Goal: Task Accomplishment & Management: Use online tool/utility

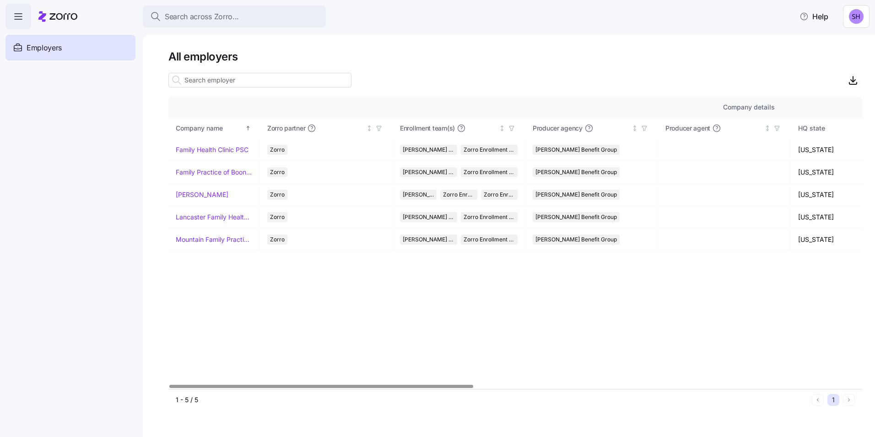
click at [851, 17] on html "Search across Zorro... Help Employers Demo employers Prospects Demo prospects A…" at bounding box center [437, 215] width 875 height 431
click at [732, 46] on html "Search across Zorro... Help Employers Demo employers Prospects Demo prospects A…" at bounding box center [437, 215] width 875 height 431
click at [195, 148] on link "Family Health Clinic PSC" at bounding box center [212, 149] width 73 height 9
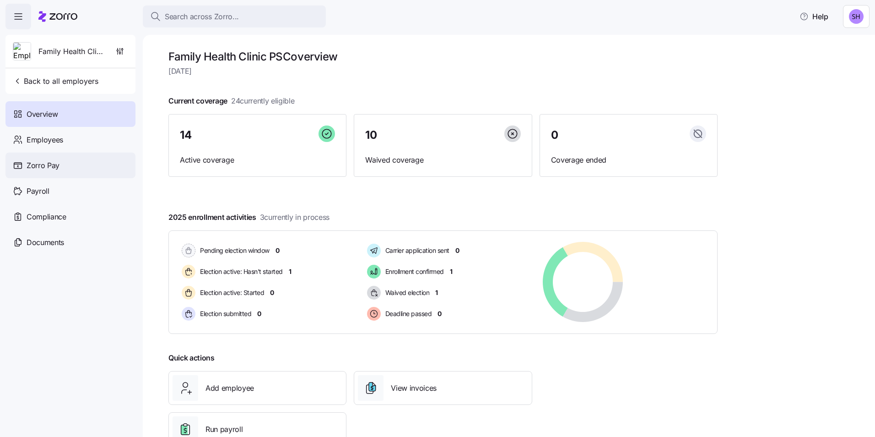
click at [65, 166] on div "Zorro Pay" at bounding box center [70, 165] width 130 height 26
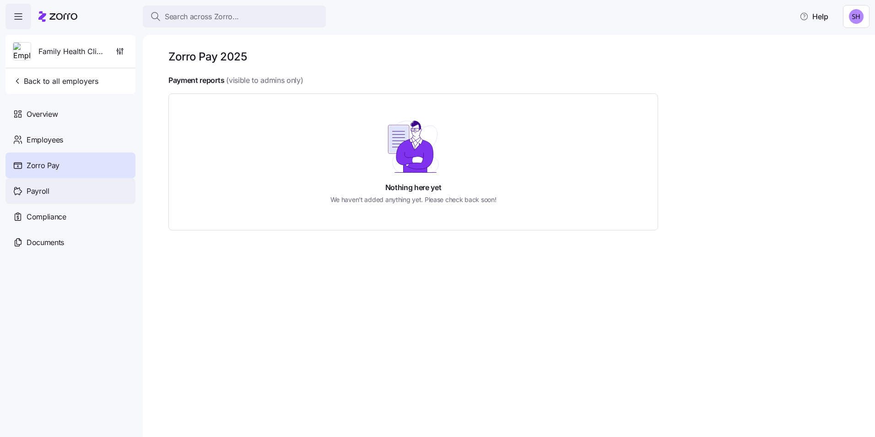
click at [52, 192] on div "Payroll" at bounding box center [70, 191] width 130 height 26
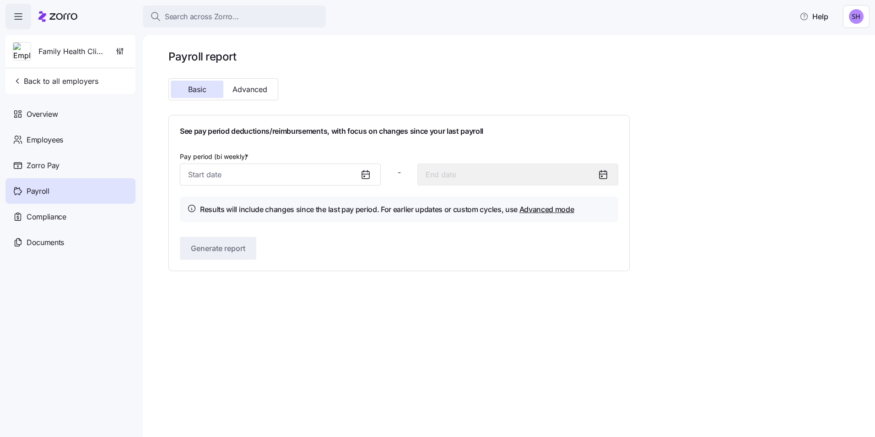
click at [363, 175] on icon at bounding box center [365, 174] width 11 height 11
click at [364, 176] on icon at bounding box center [364, 176] width 1 height 1
click at [227, 176] on input "Pay period (bi weekly) *" at bounding box center [280, 174] width 201 height 22
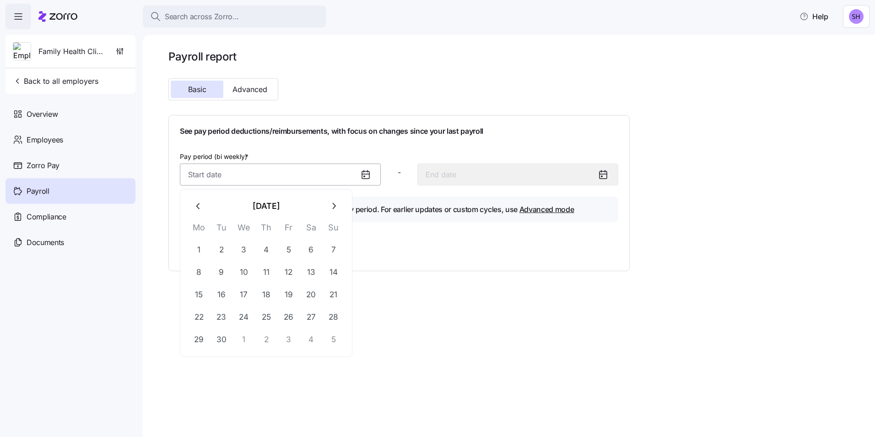
type input "0"
type input "January 14, 2000"
type input "09"
type input "September 14, 2001"
type input "090"
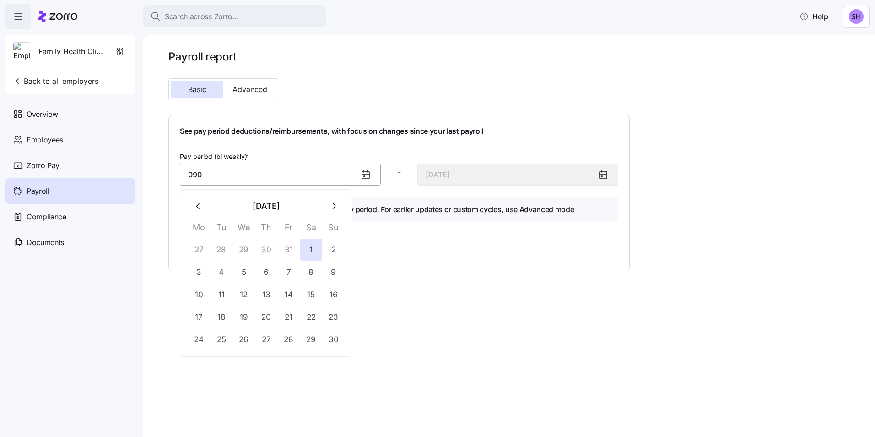
type input "January 14, 1990"
type input "0901"
type input "January 13, 0901"
type input "09012"
type input "January 14, 9012"
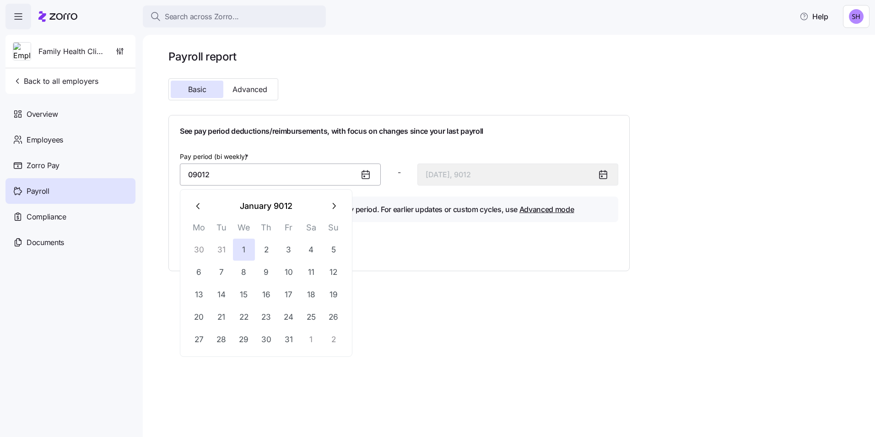
type input "090120"
type input "January 14, 90120"
click at [196, 175] on input "09012026" at bounding box center [280, 174] width 201 height 22
click at [207, 173] on input "09/012026" at bounding box center [280, 174] width 201 height 22
type input "09/01/2026"
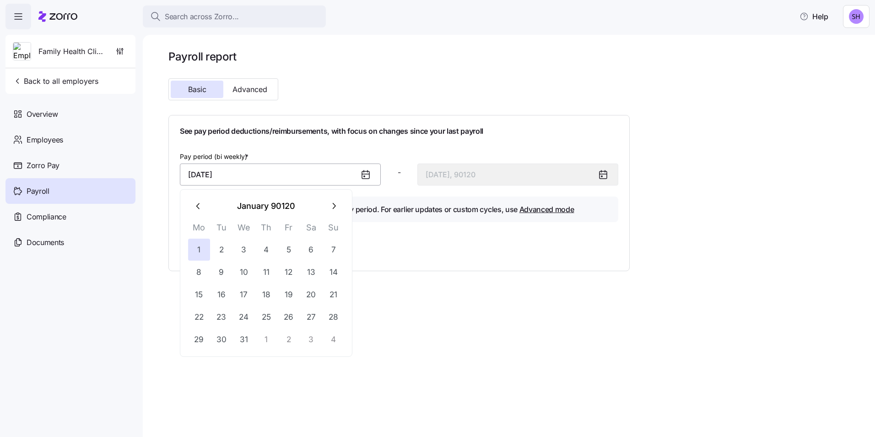
type input "September 14, 2026"
click at [265, 178] on input "09/01/2026" at bounding box center [280, 174] width 201 height 22
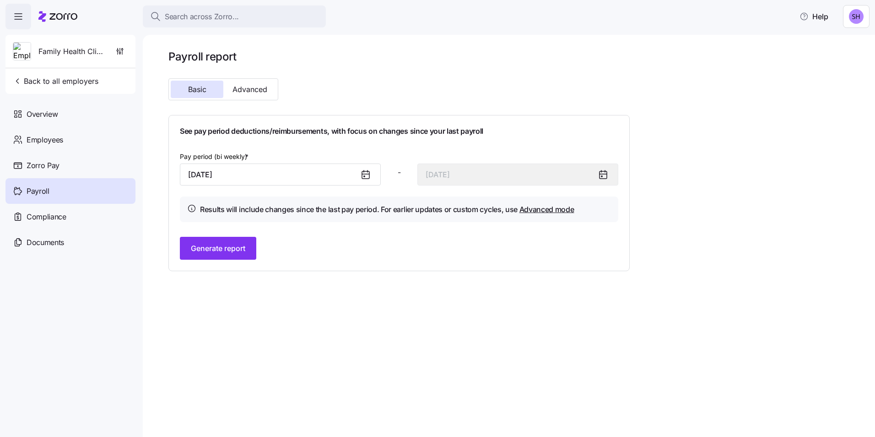
click at [408, 150] on div "See pay period deductions/reimbursements, with focus on changes since your last…" at bounding box center [399, 192] width 439 height 133
click at [604, 172] on icon at bounding box center [603, 174] width 11 height 11
click at [602, 173] on icon at bounding box center [603, 174] width 11 height 11
click at [601, 174] on icon at bounding box center [603, 174] width 7 height 0
drag, startPoint x: 601, startPoint y: 174, endPoint x: 579, endPoint y: 146, distance: 35.3
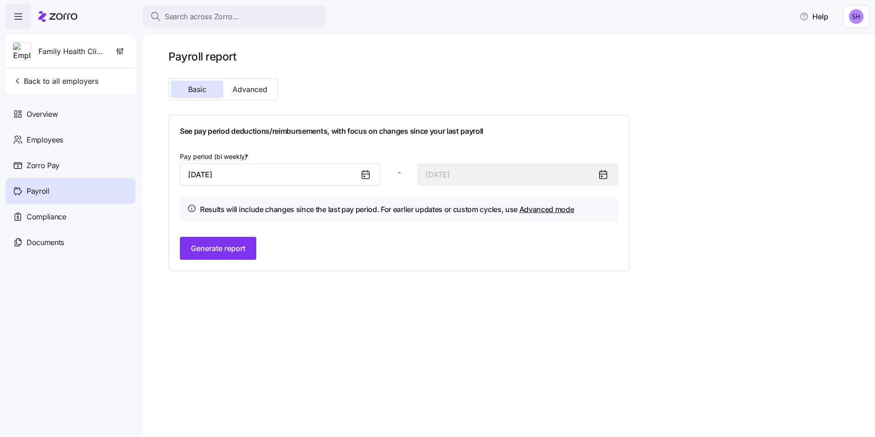
click at [581, 146] on div "See pay period deductions/reimbursements, with focus on changes since your last…" at bounding box center [399, 192] width 439 height 133
click at [231, 174] on input "September 1, 2026" at bounding box center [280, 174] width 201 height 22
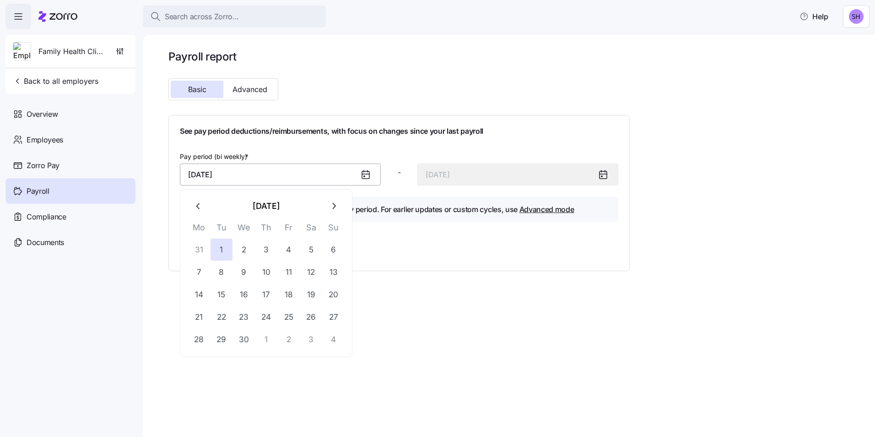
type input "September 14, 2026"
type input "September 27, 2026"
type input "September 1, 2026"
type input "September 14, 2026"
type input "September 2, 2026"
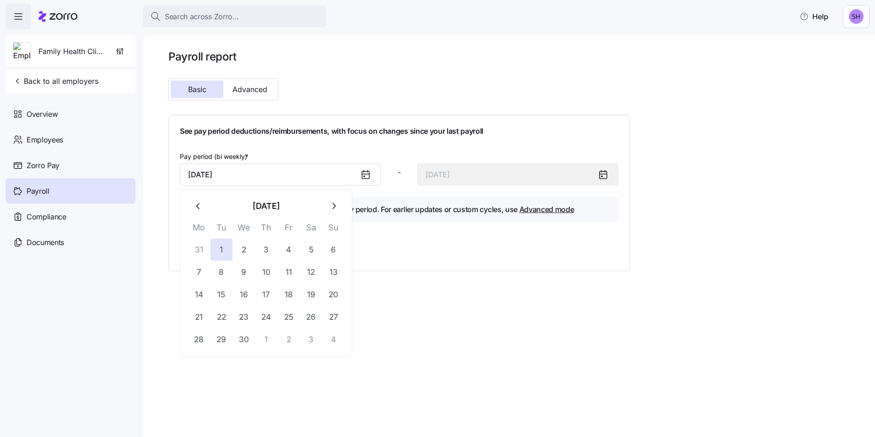
type input "September 15, 2026"
type input "September 21, 2026"
type input "October 4, 2026"
type input "September 21, 2026"
click at [366, 280] on div "Payroll report Basic Advanced See pay period deductions/reimbursements, with fo…" at bounding box center [509, 236] width 732 height 402
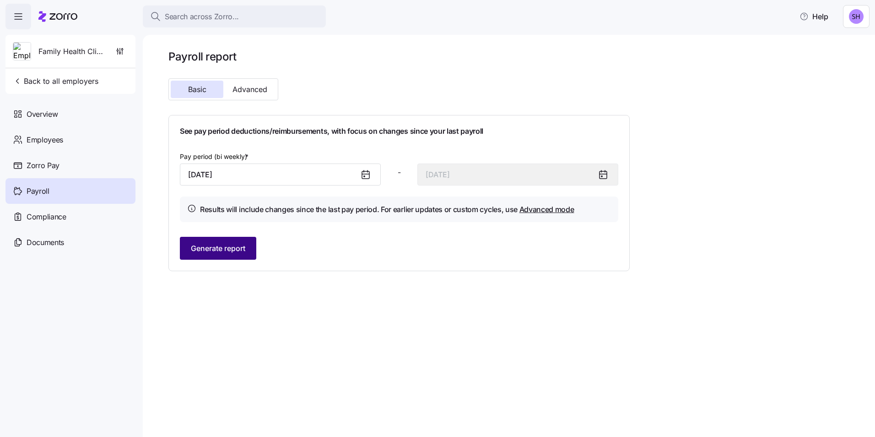
click at [220, 251] on span "Generate report" at bounding box center [218, 248] width 54 height 11
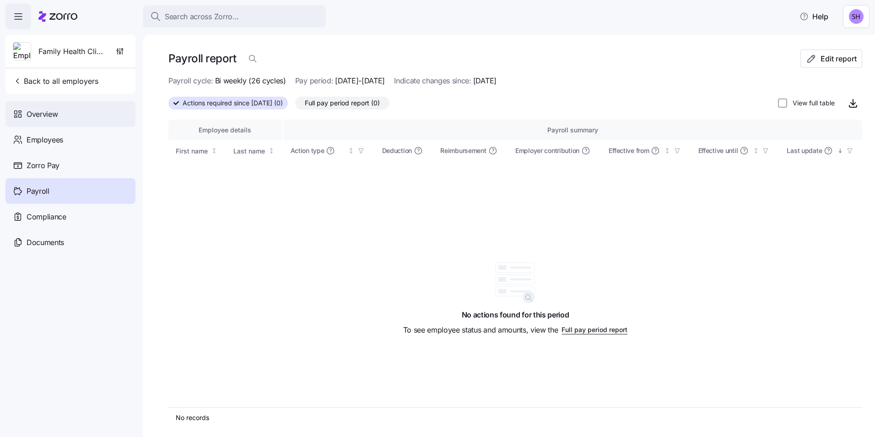
click at [38, 114] on span "Overview" at bounding box center [42, 113] width 31 height 11
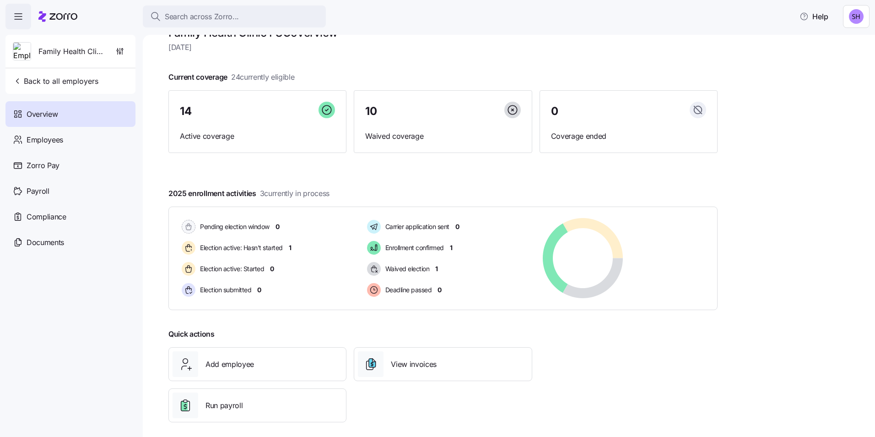
scroll to position [31, 0]
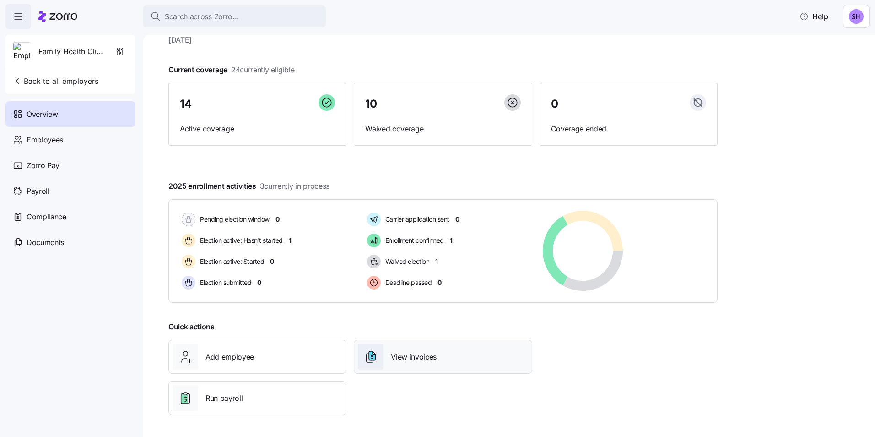
click at [404, 358] on span "View invoices" at bounding box center [414, 356] width 46 height 11
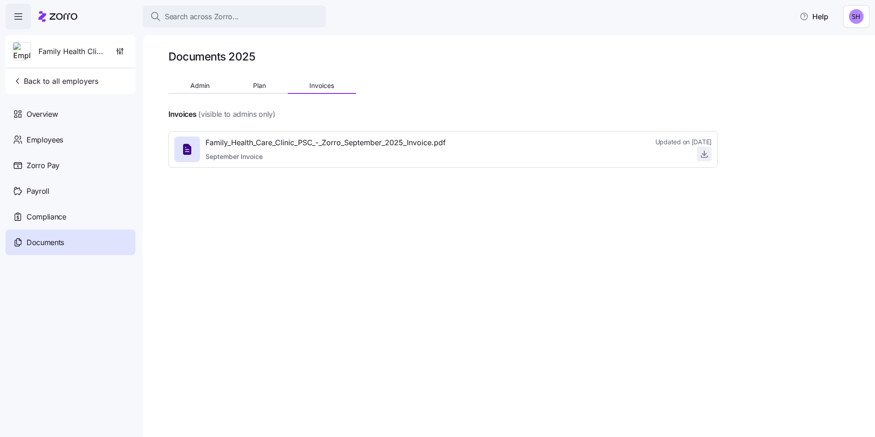
click at [703, 154] on icon "button" at bounding box center [705, 154] width 4 height 2
click at [197, 80] on button "Admin" at bounding box center [199, 86] width 63 height 14
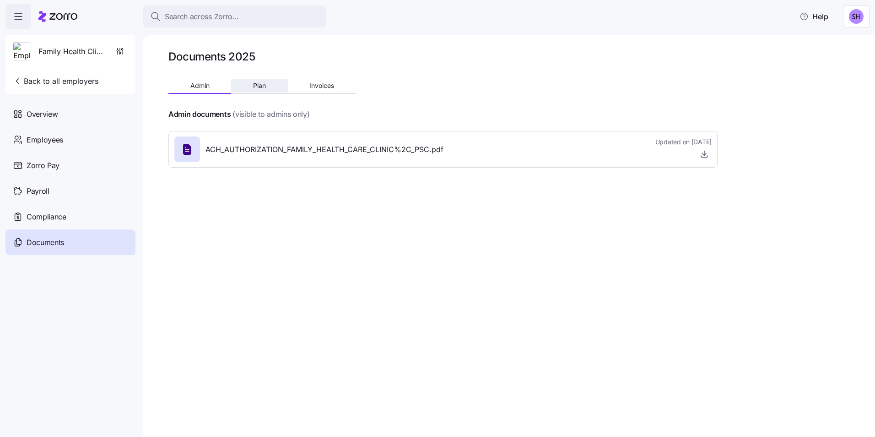
click at [253, 86] on span "Plan" at bounding box center [259, 85] width 13 height 6
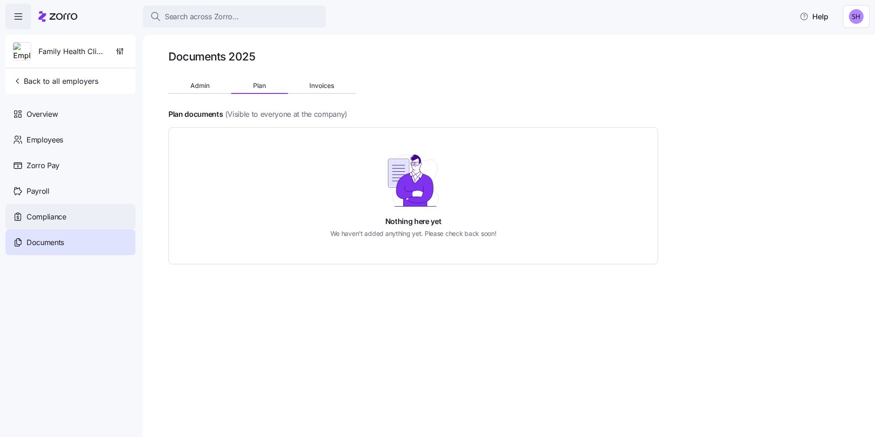
click at [50, 217] on span "Compliance" at bounding box center [47, 216] width 40 height 11
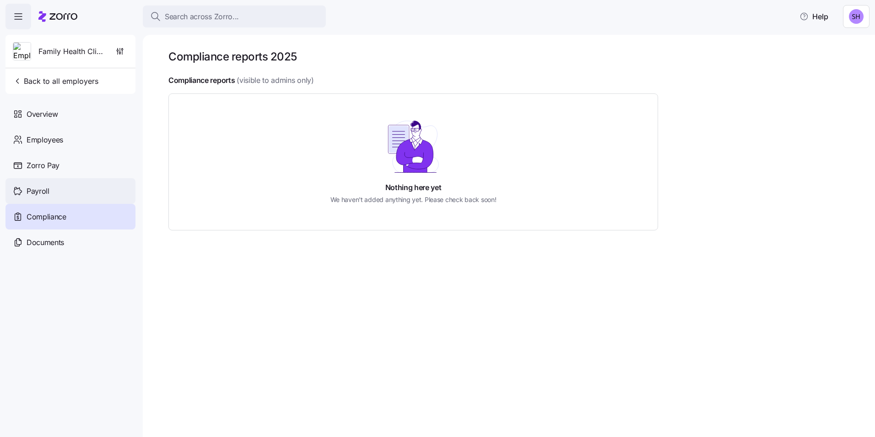
click at [51, 189] on div "Payroll" at bounding box center [70, 191] width 130 height 26
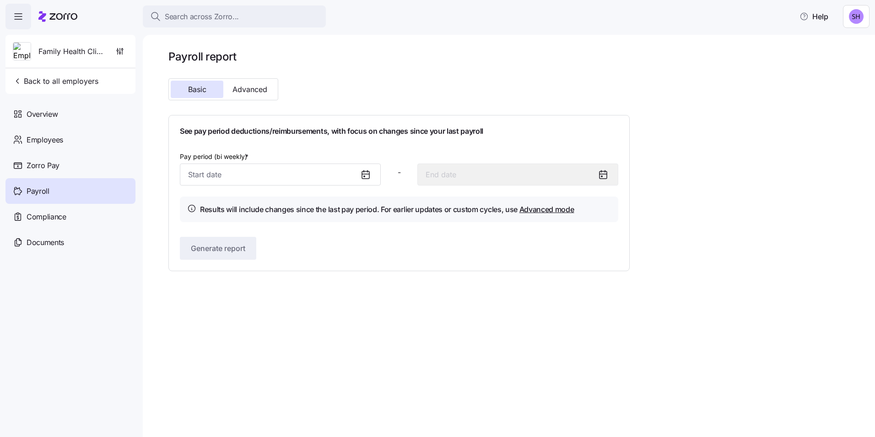
click at [365, 174] on icon at bounding box center [365, 174] width 11 height 11
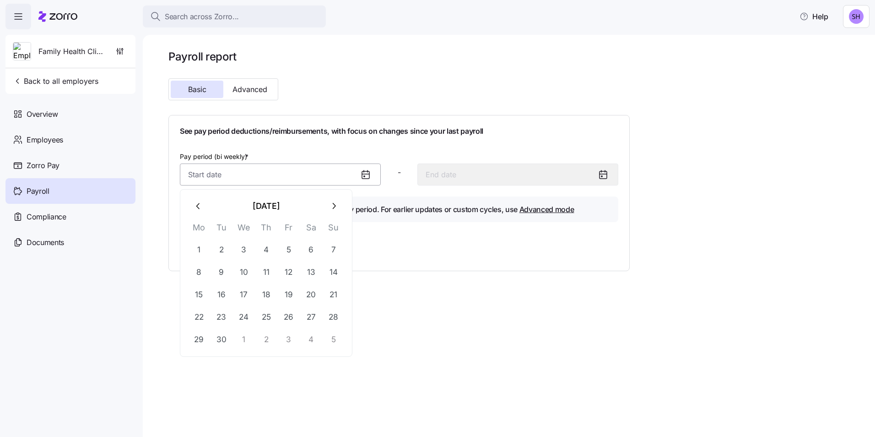
click at [202, 177] on input "Pay period (bi weekly) *" at bounding box center [280, 174] width 201 height 22
type input "0"
type input "January 14, 2000"
type input "09"
type input "September 14, 2001"
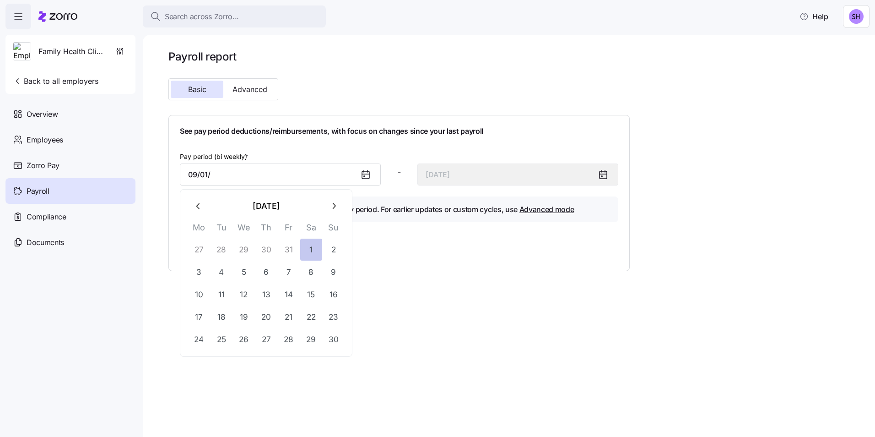
click at [311, 249] on button "1" at bounding box center [311, 250] width 22 height 22
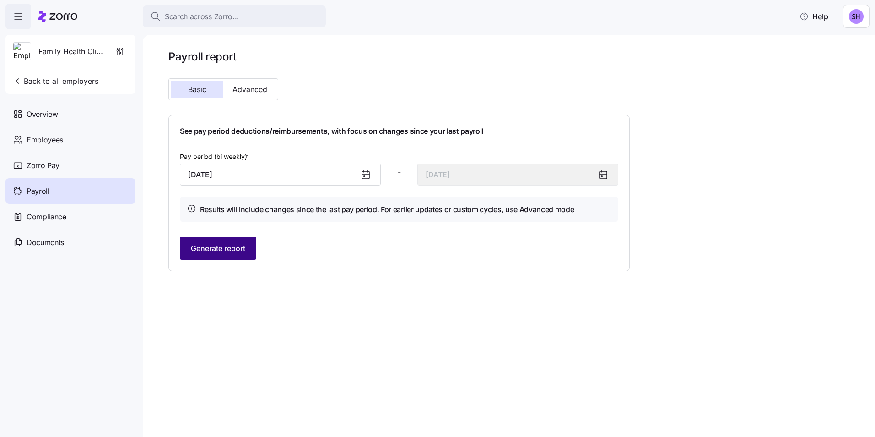
type input "September 1, 2001"
click at [240, 249] on span "Generate report" at bounding box center [218, 248] width 54 height 11
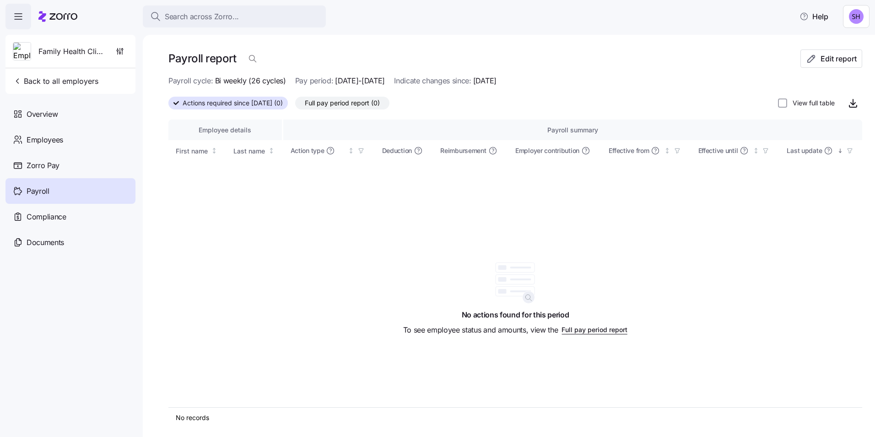
click at [283, 102] on span "Actions required since 09/01/2001 (0)" at bounding box center [233, 103] width 100 height 12
click at [168, 106] on input "Actions required since 09/01/2001 (0)" at bounding box center [168, 106] width 0 height 0
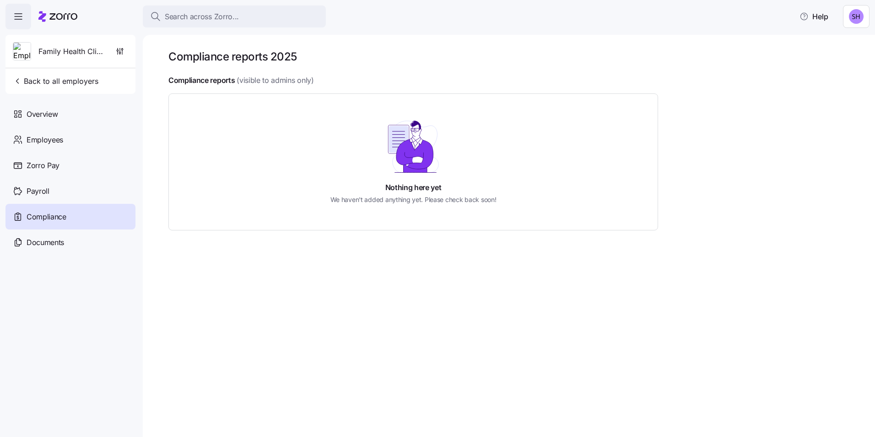
click at [48, 215] on span "Compliance" at bounding box center [47, 216] width 40 height 11
click at [49, 191] on div "Payroll" at bounding box center [70, 191] width 130 height 26
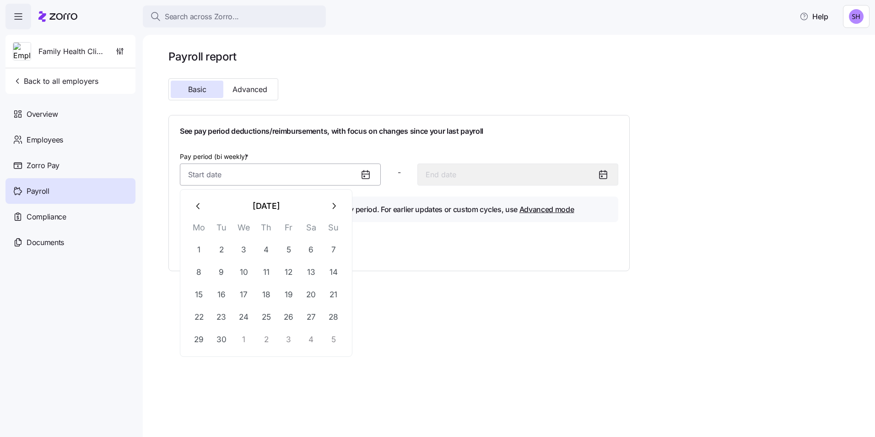
click at [252, 173] on input "Pay period (bi weekly) *" at bounding box center [280, 174] width 201 height 22
type input "0"
type input "January 14, 2000"
type input "January 1, 2000"
click at [34, 167] on span "Zorro Pay" at bounding box center [43, 165] width 33 height 11
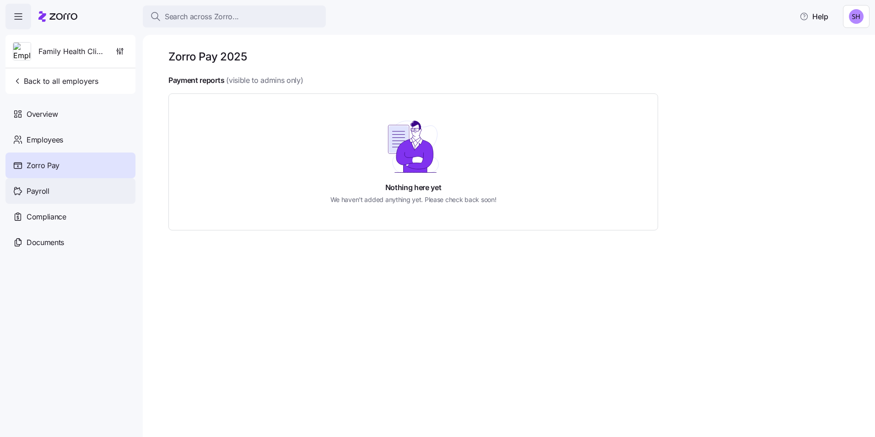
click at [43, 189] on span "Payroll" at bounding box center [38, 190] width 23 height 11
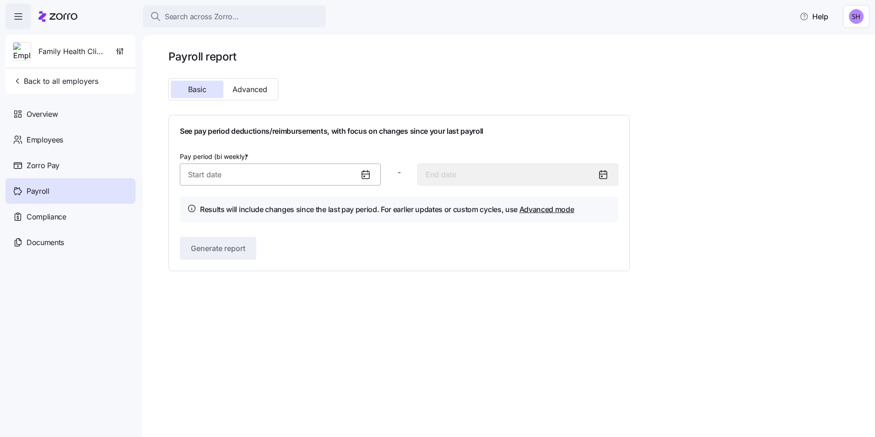
click at [232, 176] on input "Pay period (bi weekly) *" at bounding box center [280, 174] width 201 height 22
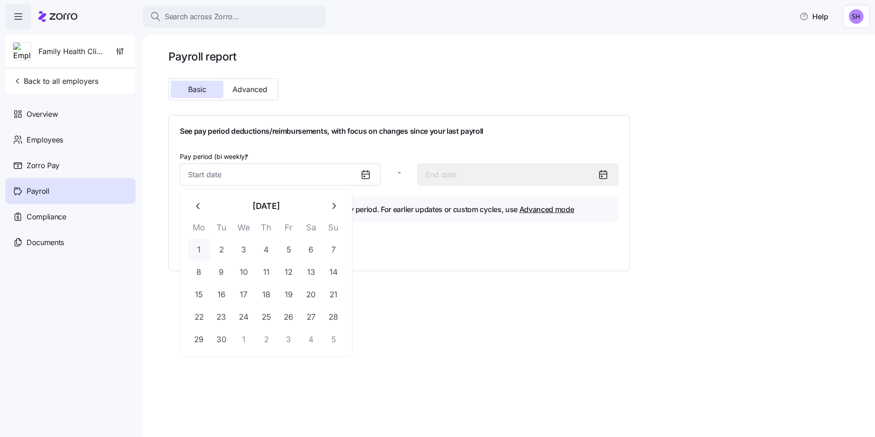
click at [195, 249] on button "1" at bounding box center [199, 250] width 22 height 22
type input "September 1, 2025"
type input "September 14, 2025"
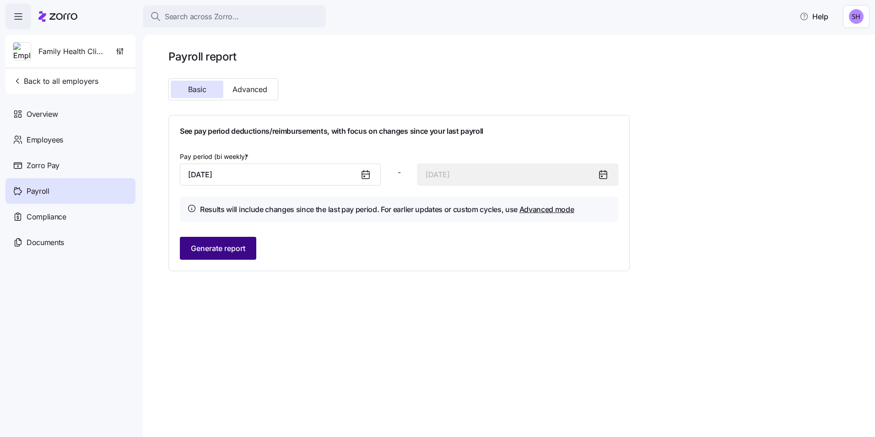
click at [204, 247] on span "Generate report" at bounding box center [218, 248] width 54 height 11
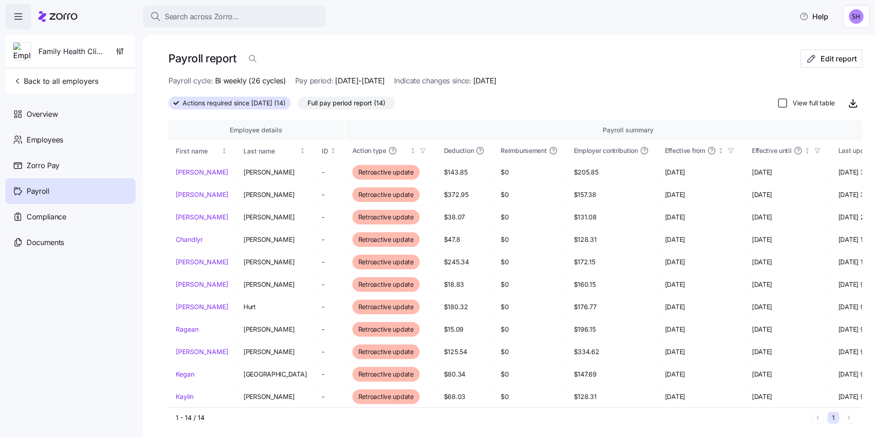
click at [778, 101] on input "View full table" at bounding box center [782, 102] width 9 height 9
checkbox input "true"
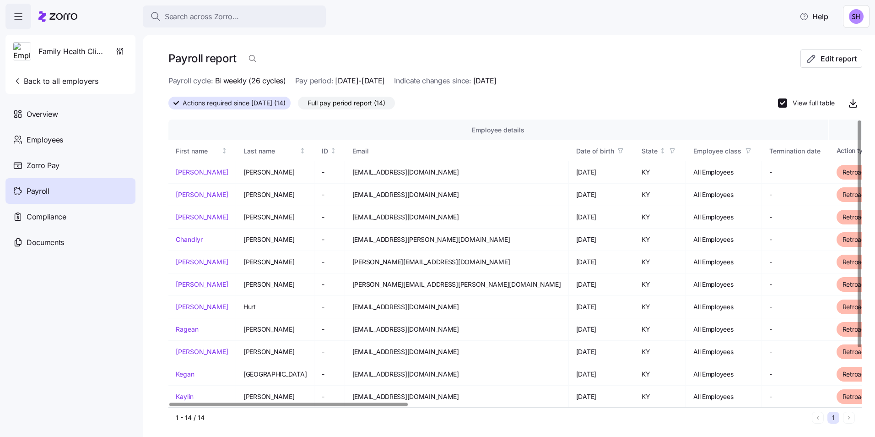
click at [336, 101] on span "Full pay period report (14)" at bounding box center [347, 103] width 78 height 12
click at [298, 105] on input "Full pay period report (14)" at bounding box center [298, 105] width 0 height 0
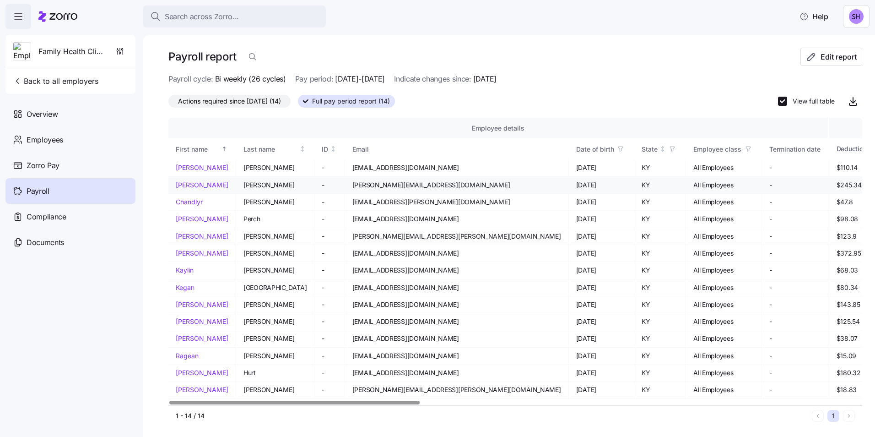
scroll to position [2, 0]
click at [184, 168] on link "agnes" at bounding box center [202, 167] width 53 height 9
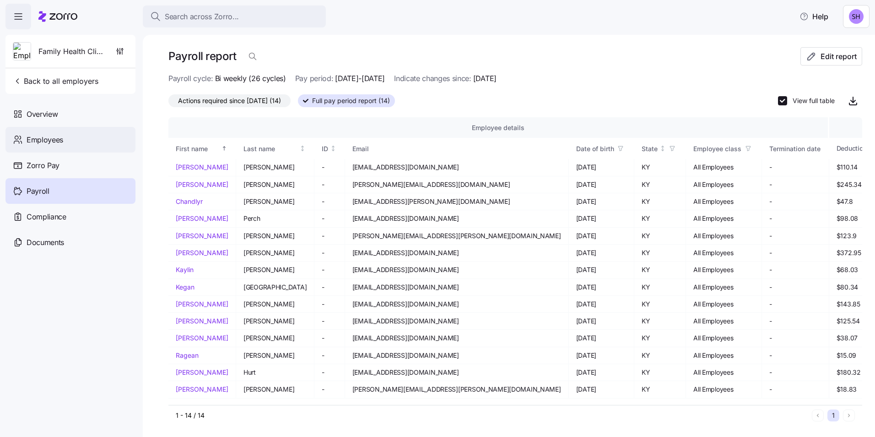
click at [56, 140] on span "Employees" at bounding box center [45, 139] width 37 height 11
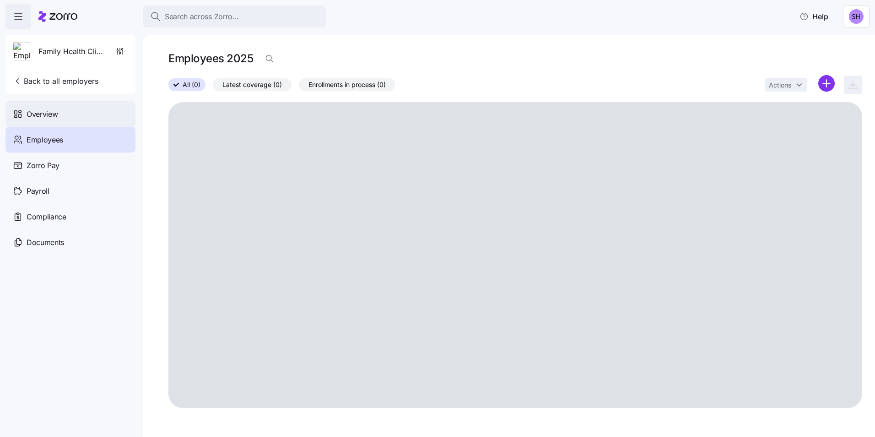
click at [40, 114] on span "Overview" at bounding box center [42, 113] width 31 height 11
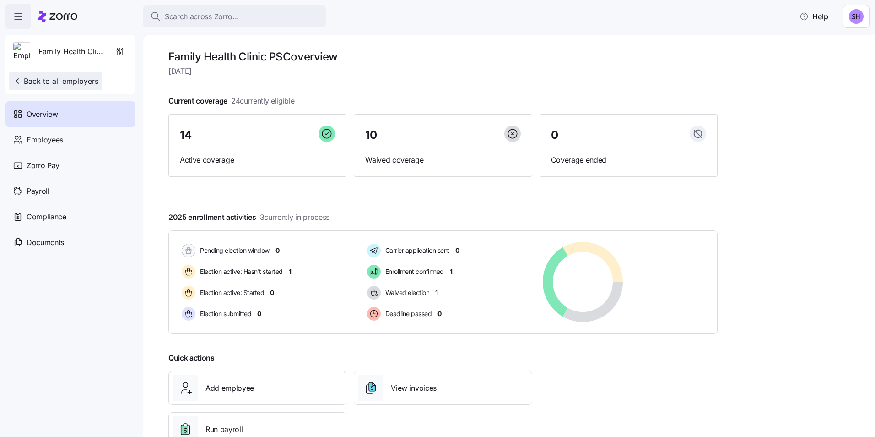
click at [53, 79] on span "Back to all employers" at bounding box center [56, 81] width 86 height 11
